Goal: Task Accomplishment & Management: Complete application form

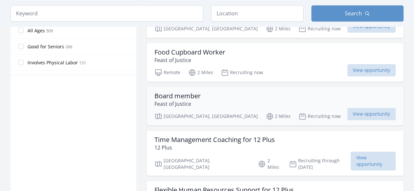
scroll to position [383, 0]
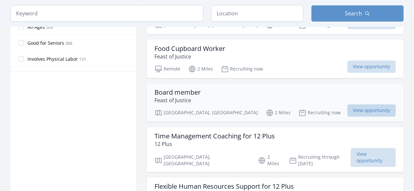
click at [373, 104] on span "View opportunity" at bounding box center [371, 110] width 48 height 12
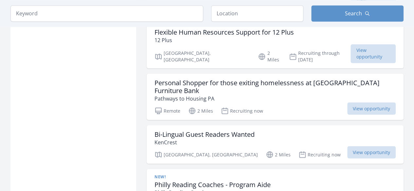
scroll to position [538, 0]
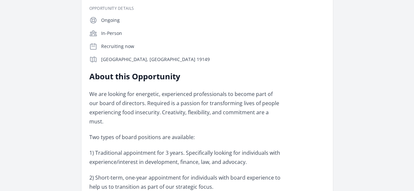
scroll to position [114, 0]
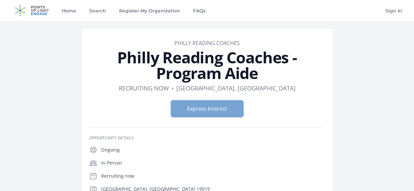
click at [224, 101] on button "Express Interest" at bounding box center [207, 109] width 72 height 16
